Goal: Information Seeking & Learning: Learn about a topic

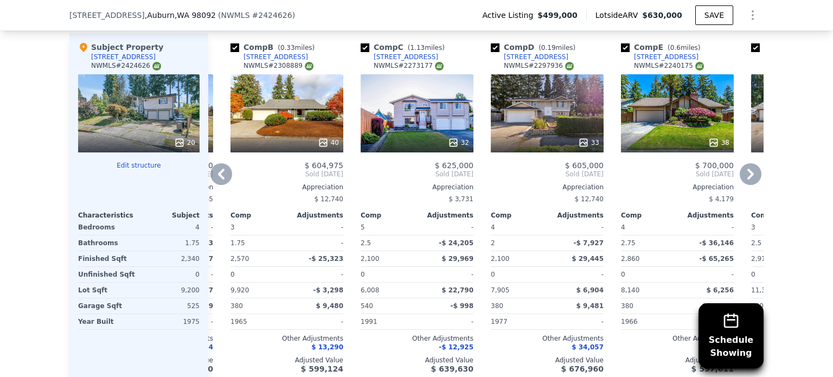
scroll to position [1139, 0]
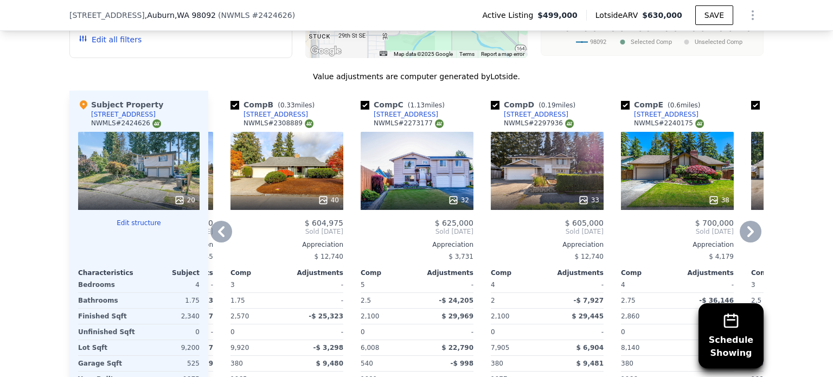
click at [218, 226] on icon at bounding box center [221, 231] width 7 height 11
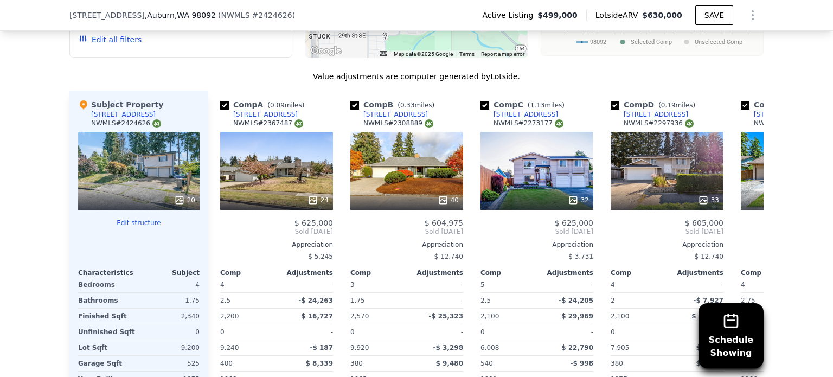
scroll to position [0, 0]
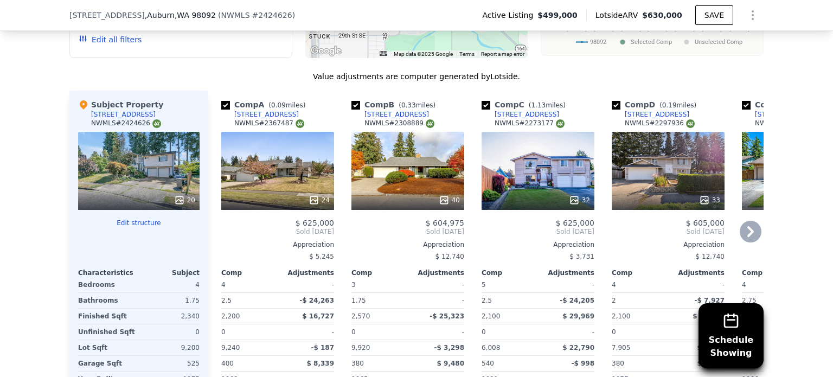
click at [747, 226] on icon at bounding box center [750, 231] width 7 height 11
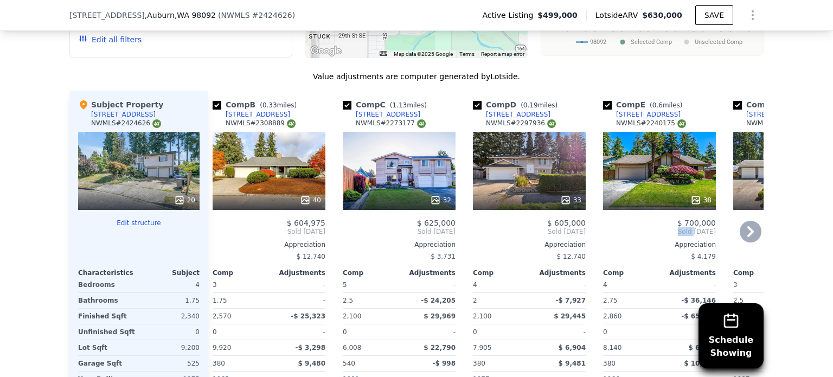
click at [746, 209] on div "Comp A ( 0.09 miles) [STREET_ADDRESS] # 2367487 24 $ 625,000 Sold [DATE] Apprec…" at bounding box center [485, 265] width 555 height 349
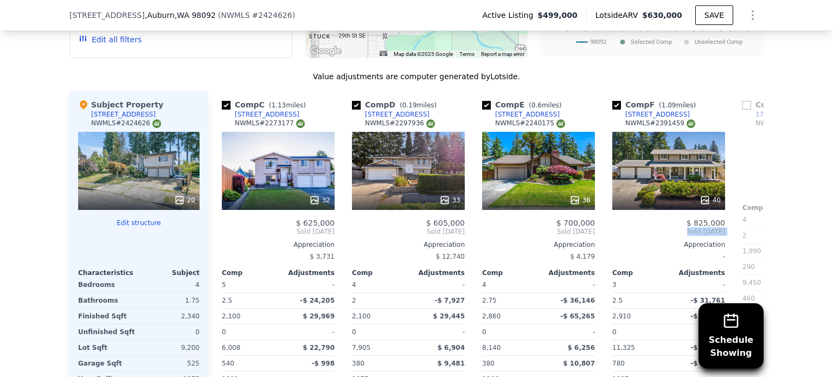
click at [746, 209] on div "Comp A ( 0.09 miles) [STREET_ADDRESS] # 2367487 24 $ 625,000 Sold [DATE] Apprec…" at bounding box center [485, 265] width 555 height 349
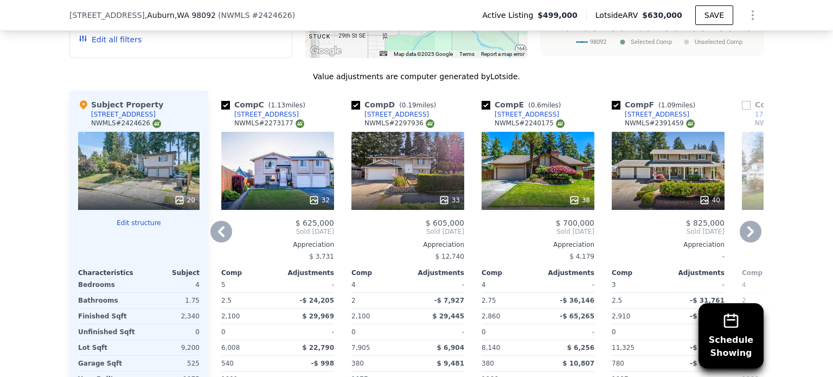
click at [749, 221] on icon at bounding box center [751, 232] width 22 height 22
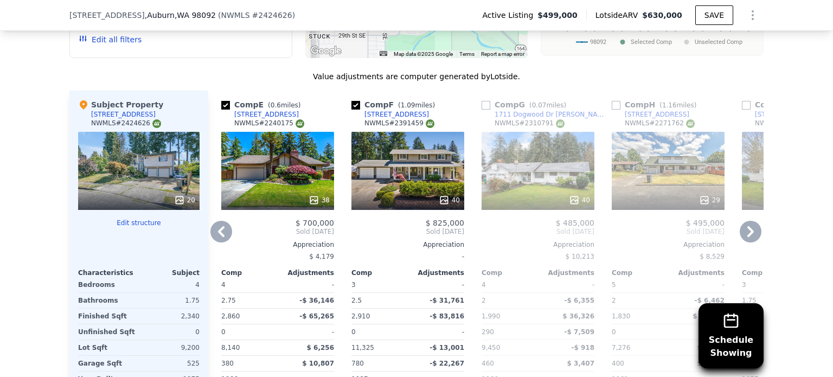
click at [748, 221] on icon at bounding box center [751, 232] width 22 height 22
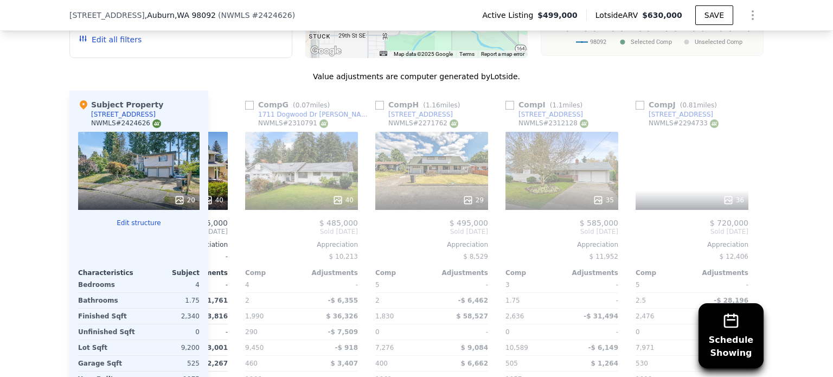
scroll to position [0, 781]
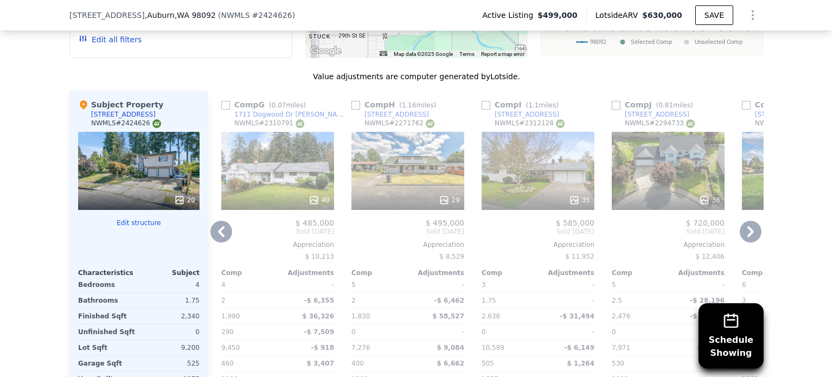
click at [215, 221] on icon at bounding box center [221, 232] width 22 height 22
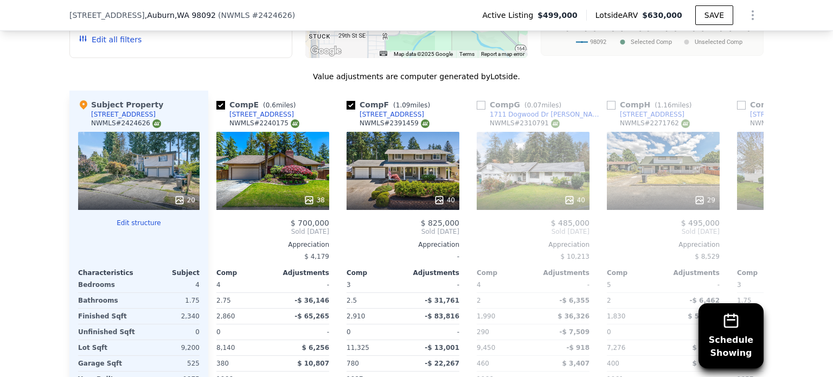
scroll to position [0, 520]
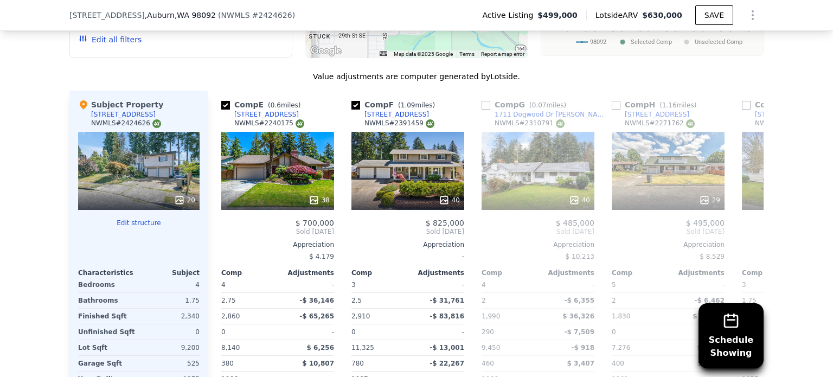
click at [215, 216] on div "Comp A ( 0.09 miles) [STREET_ADDRESS] # 2367487 24 $ 625,000 Sold [DATE] Apprec…" at bounding box center [485, 265] width 555 height 349
click at [208, 216] on div "Comp A ( 0.09 miles) [STREET_ADDRESS] # 2367487 24 $ 625,000 Sold [DATE] Apprec…" at bounding box center [485, 265] width 555 height 349
click at [218, 226] on icon at bounding box center [221, 231] width 7 height 11
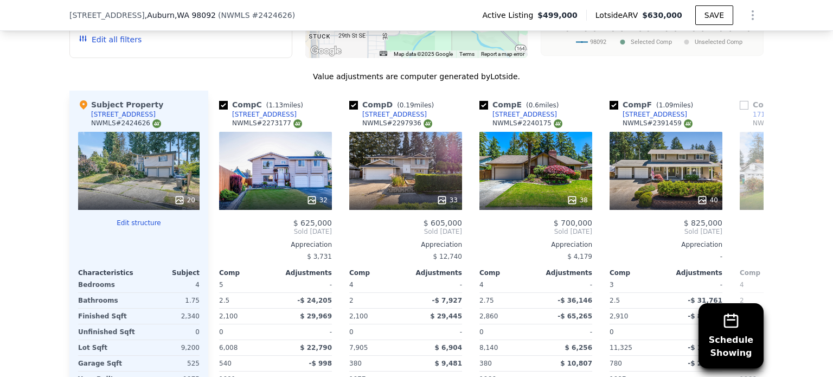
scroll to position [0, 260]
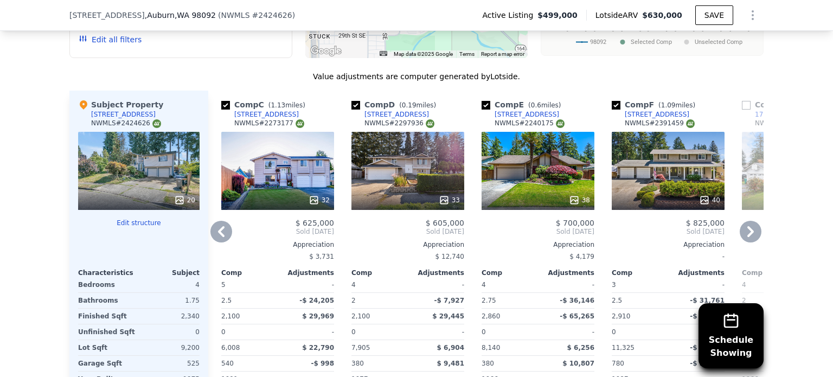
click at [217, 221] on icon at bounding box center [221, 232] width 22 height 22
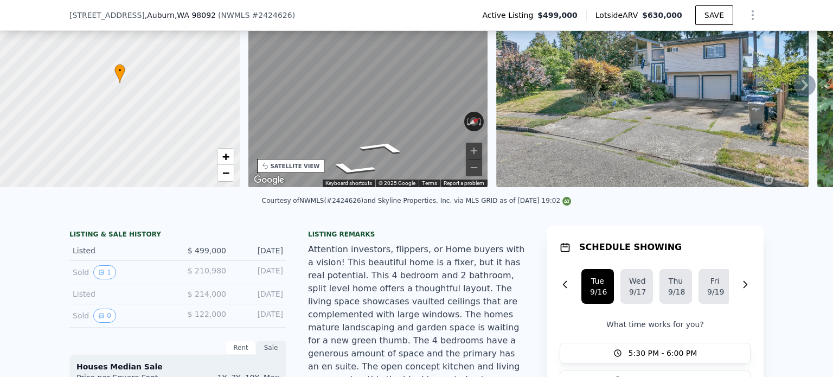
scroll to position [163, 0]
